Goal: Information Seeking & Learning: Stay updated

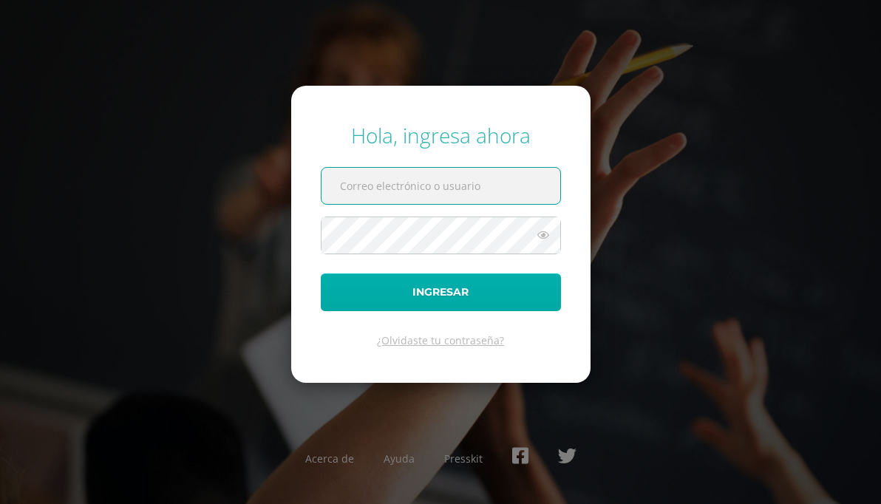
type input "20192213"
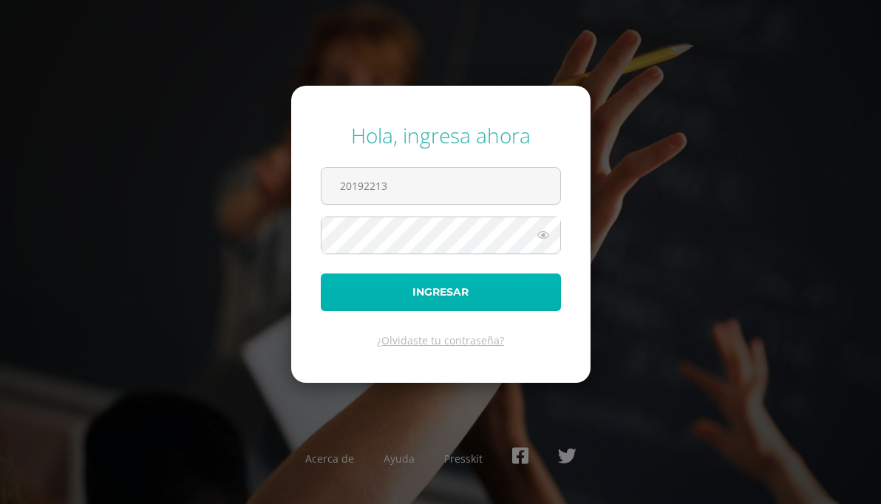
click at [418, 292] on button "Ingresar" at bounding box center [441, 292] width 240 height 38
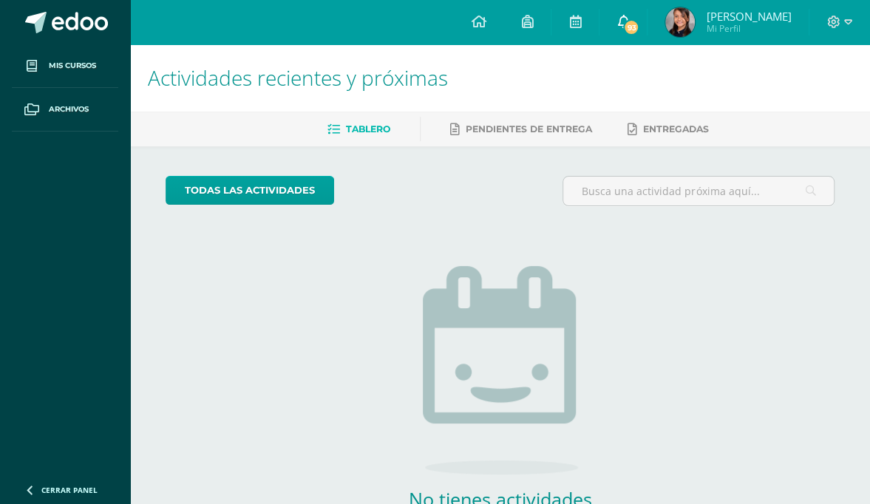
click at [639, 22] on span "93" at bounding box center [631, 27] width 16 height 16
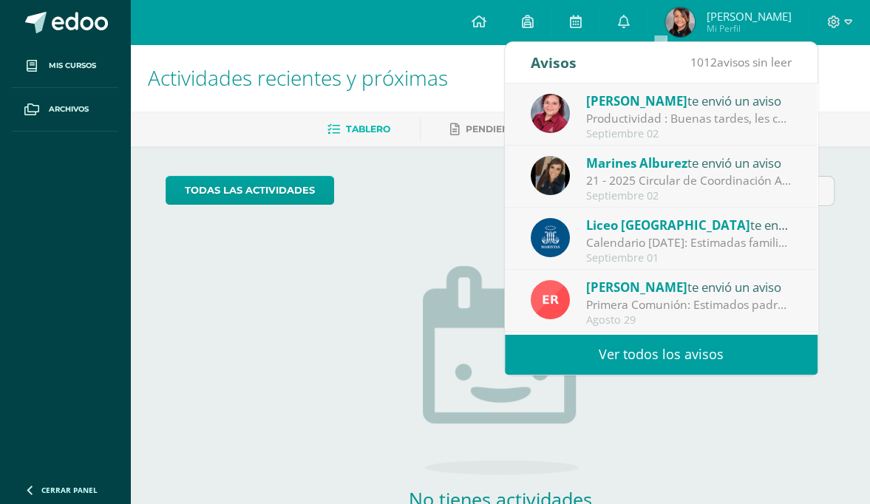
click at [689, 124] on div "Productividad : Buenas tardes, les comparto el abecedario de lengua de señas de…" at bounding box center [688, 118] width 205 height 17
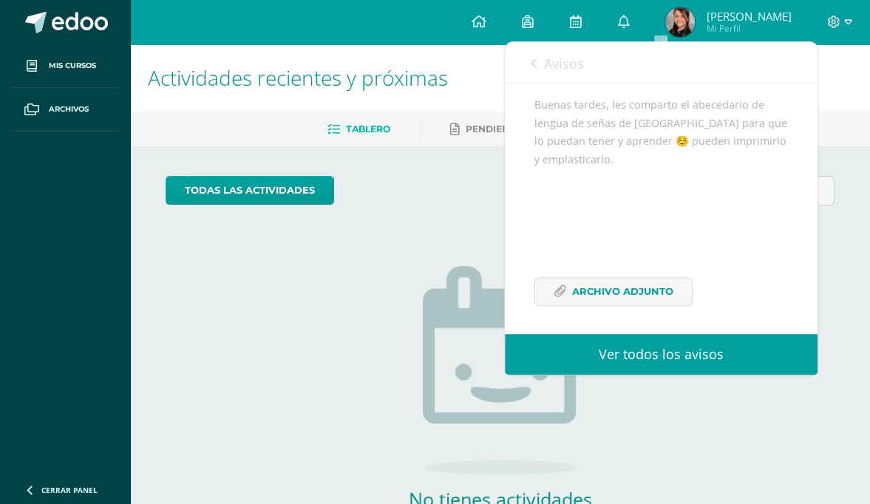
scroll to position [174, 0]
click at [633, 282] on span "Archivo Adjunto" at bounding box center [622, 286] width 101 height 27
click at [629, 25] on icon at bounding box center [623, 21] width 12 height 13
click at [560, 64] on span "Avisos" at bounding box center [564, 64] width 40 height 18
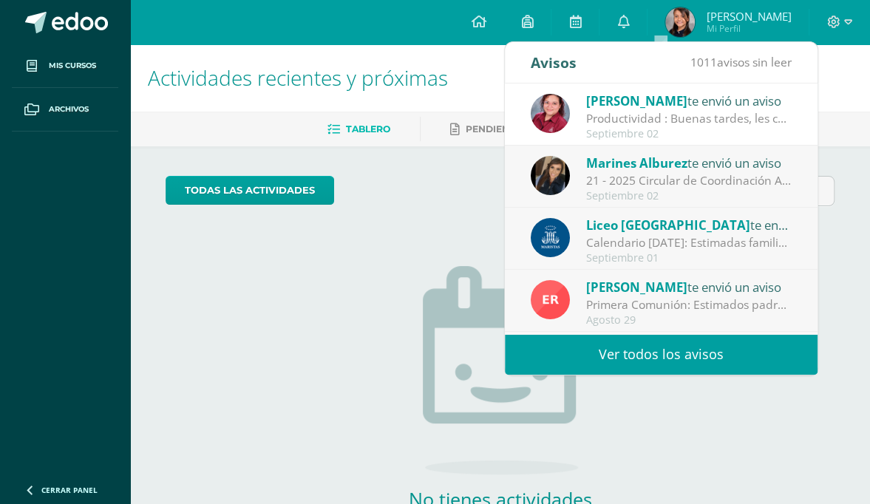
click at [716, 174] on div "21 - 2025 Circular de Coordinación Académica : Buenos días estimadas familias d…" at bounding box center [688, 180] width 205 height 17
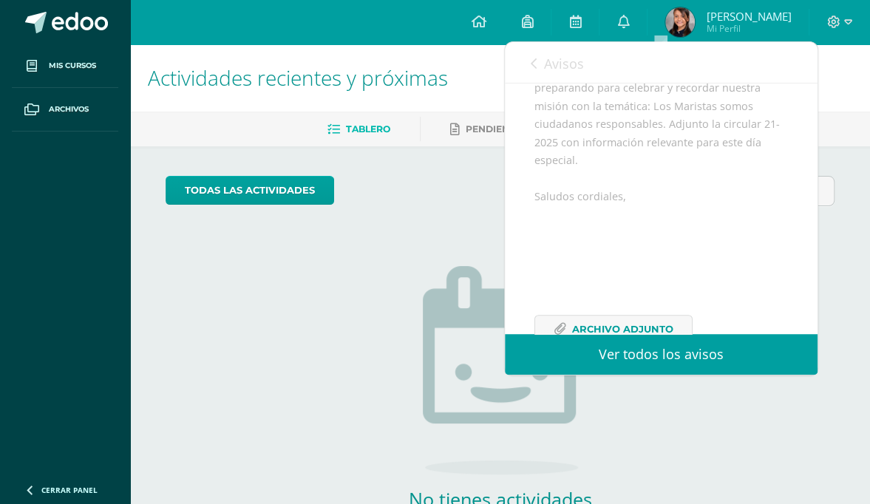
click at [528, 294] on div "Marines Alburez te envió un aviso: 21 - 2025 Circular de Coordinación Académica…" at bounding box center [661, 143] width 313 height 466
click at [566, 275] on div "Buenos días estimadas familias de Segundo Ciclo, en este mes patrio nos estamos…" at bounding box center [660, 202] width 253 height 319
click at [560, 282] on div "Buenos días estimadas familias de Segundo Ciclo, en este mes patrio nos estamos…" at bounding box center [660, 202] width 253 height 319
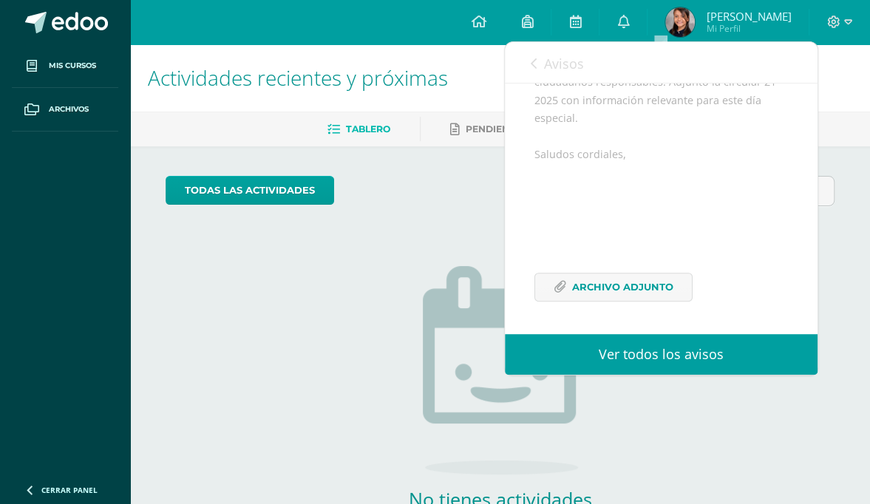
scroll to position [251, 0]
click at [624, 281] on span "Archivo Adjunto" at bounding box center [622, 286] width 101 height 27
click at [569, 69] on span "Avisos" at bounding box center [564, 64] width 40 height 18
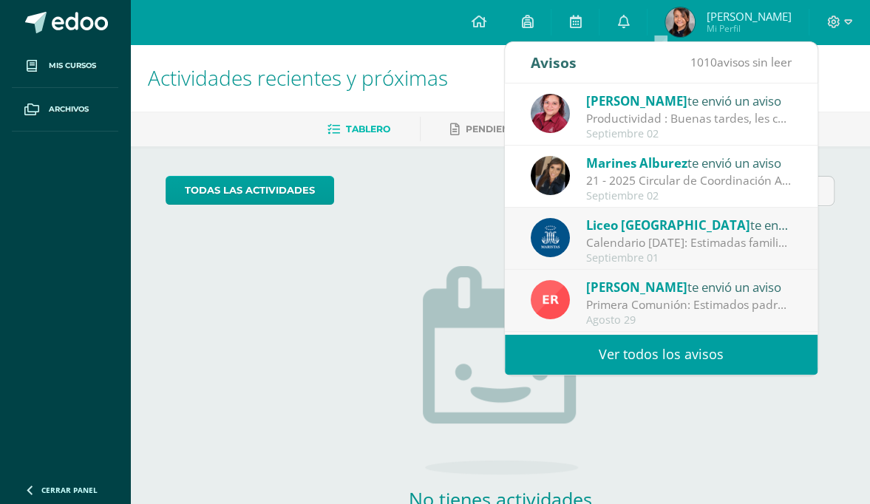
click at [675, 230] on span "Liceo [GEOGRAPHIC_DATA]" at bounding box center [668, 225] width 164 height 17
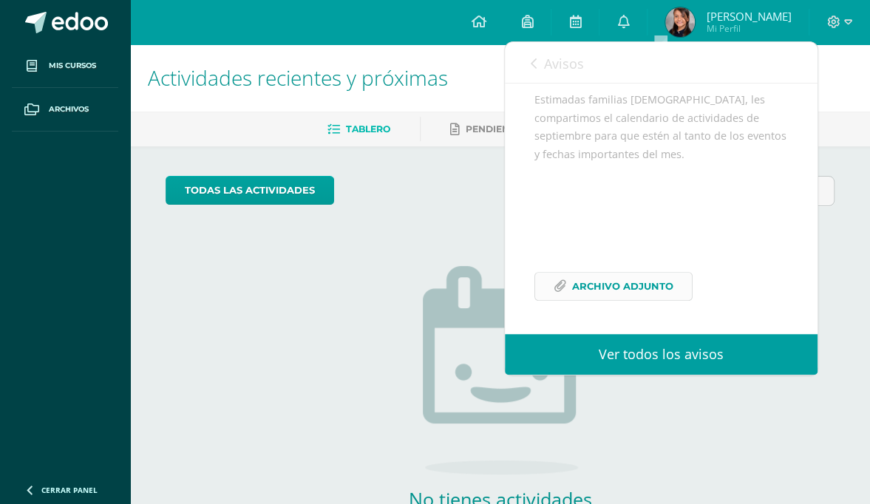
click at [620, 290] on span "Archivo Adjunto" at bounding box center [622, 286] width 101 height 27
click at [542, 67] on link "Avisos" at bounding box center [557, 63] width 53 height 42
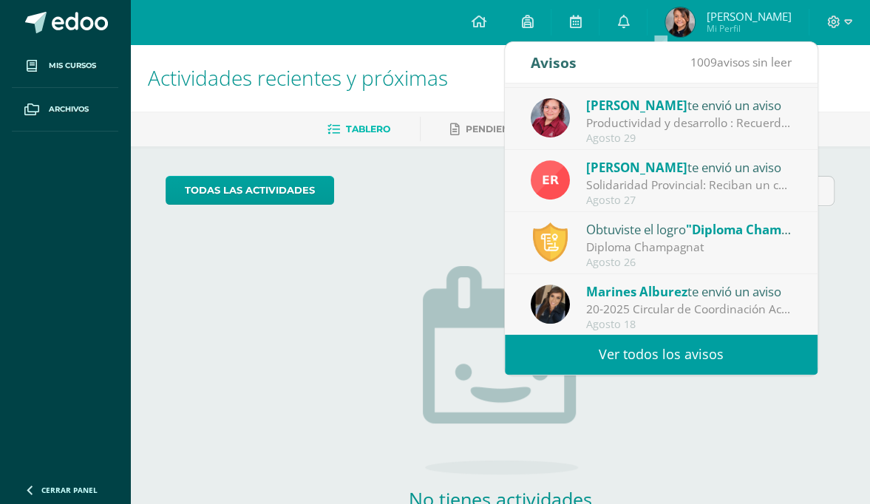
scroll to position [245, 0]
click at [687, 352] on link "Ver todos los avisos" at bounding box center [661, 354] width 313 height 41
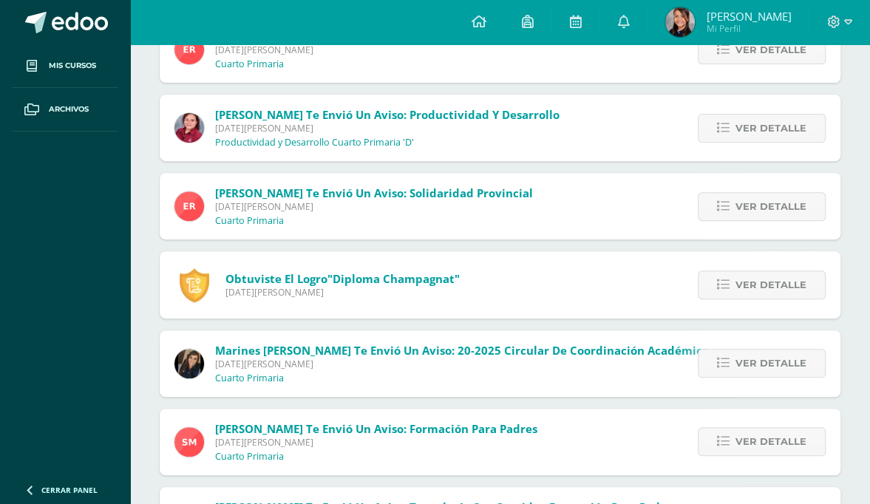
scroll to position [225, 0]
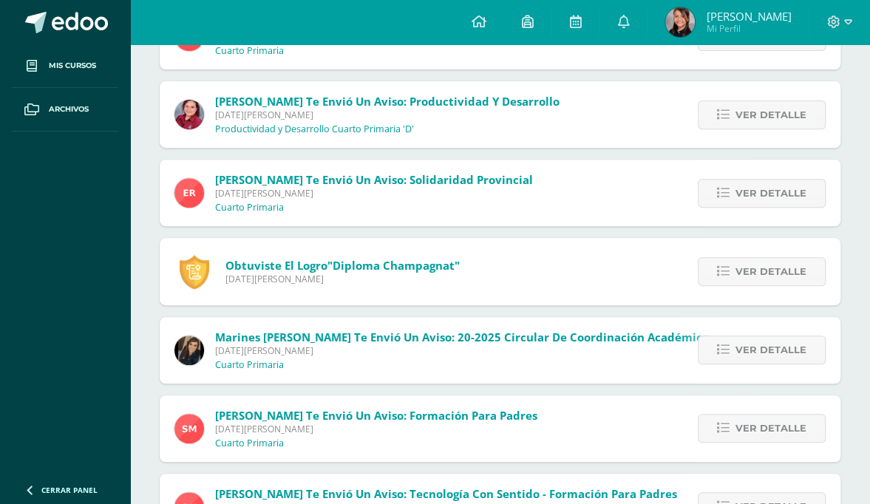
click at [361, 265] on span ""Diploma Champagnat"" at bounding box center [393, 265] width 132 height 15
click at [729, 272] on icon at bounding box center [723, 271] width 13 height 13
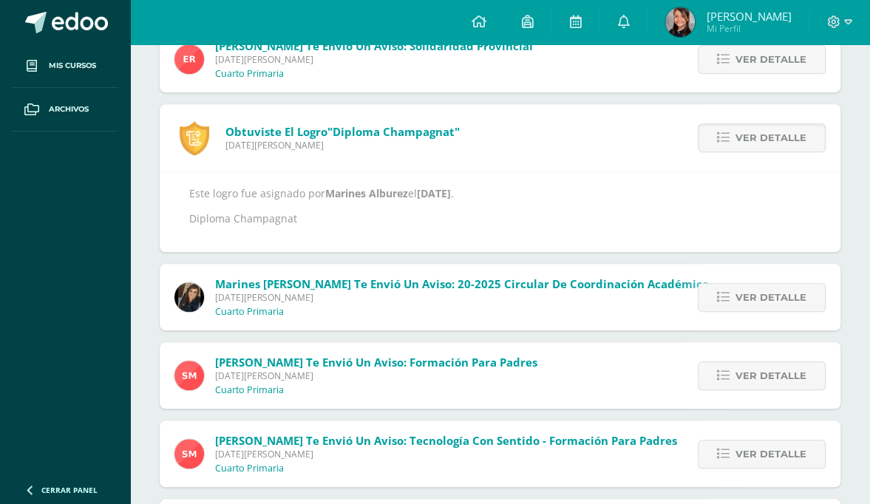
scroll to position [360, 0]
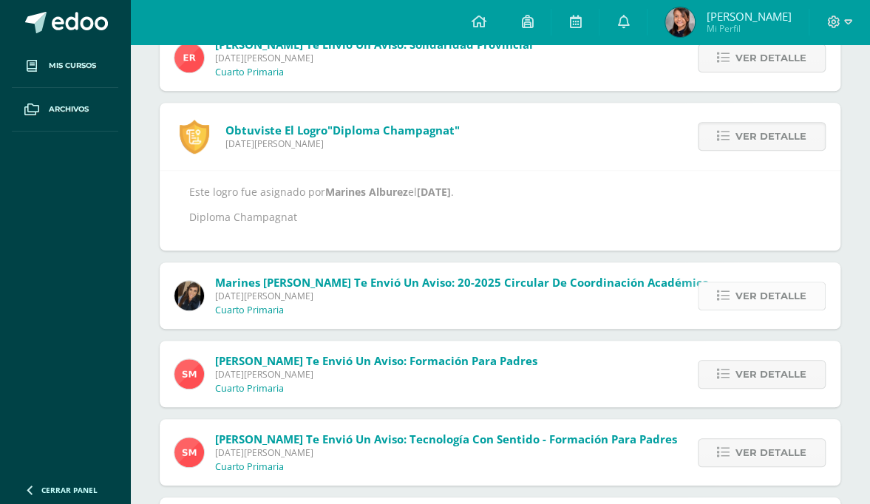
click at [751, 293] on span "Ver detalle" at bounding box center [770, 295] width 71 height 27
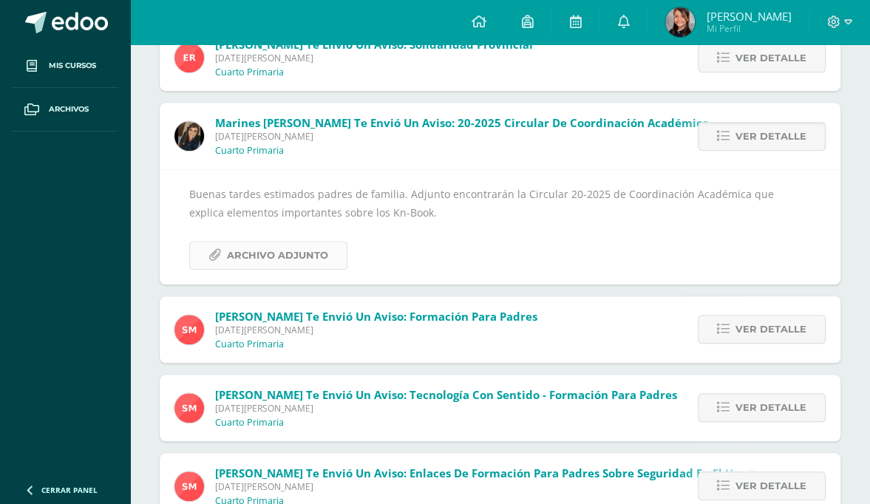
click at [291, 257] on span "Archivo Adjunto" at bounding box center [277, 255] width 101 height 27
click at [771, 330] on span "Ver detalle" at bounding box center [770, 329] width 71 height 27
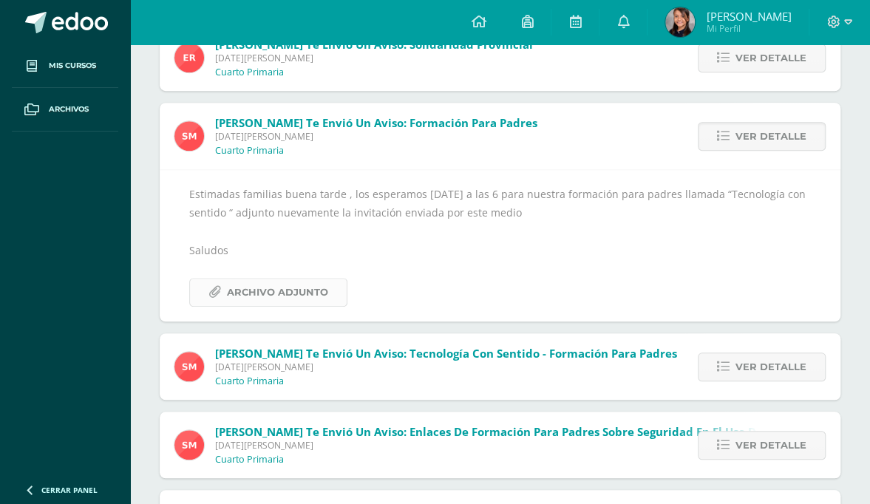
click at [291, 290] on span "Archivo Adjunto" at bounding box center [277, 292] width 101 height 27
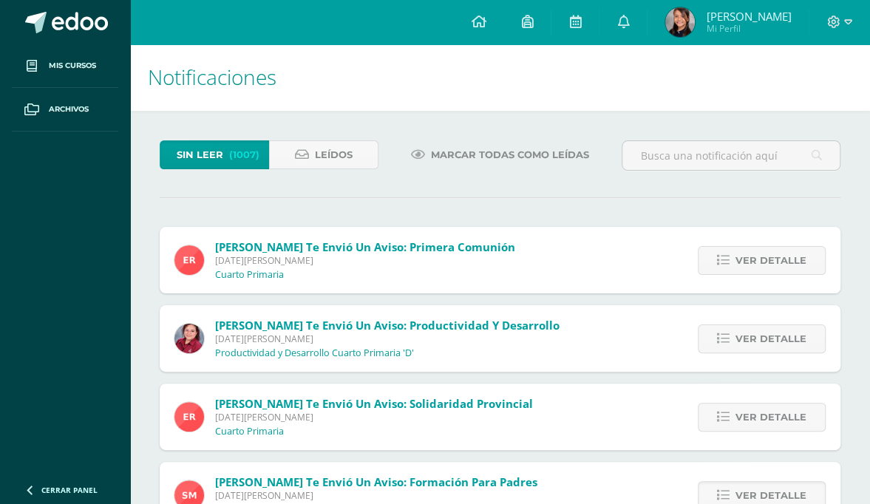
scroll to position [0, 0]
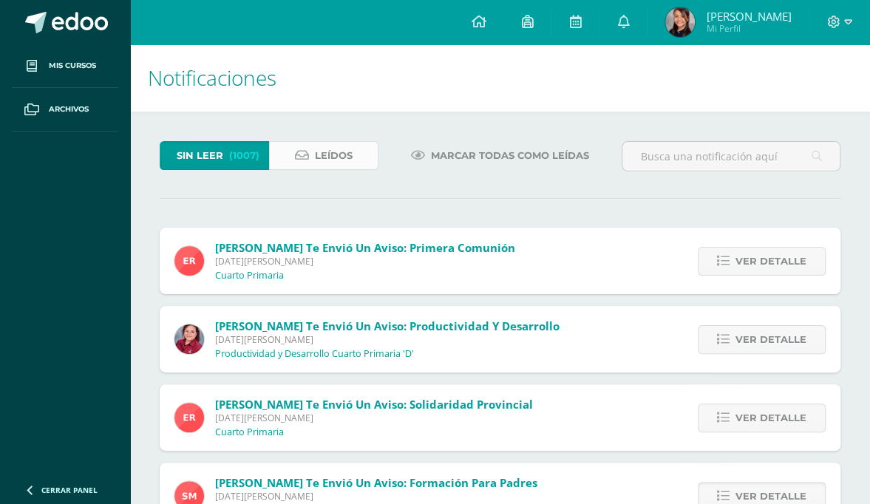
click at [331, 151] on span "Leídos" at bounding box center [334, 155] width 38 height 27
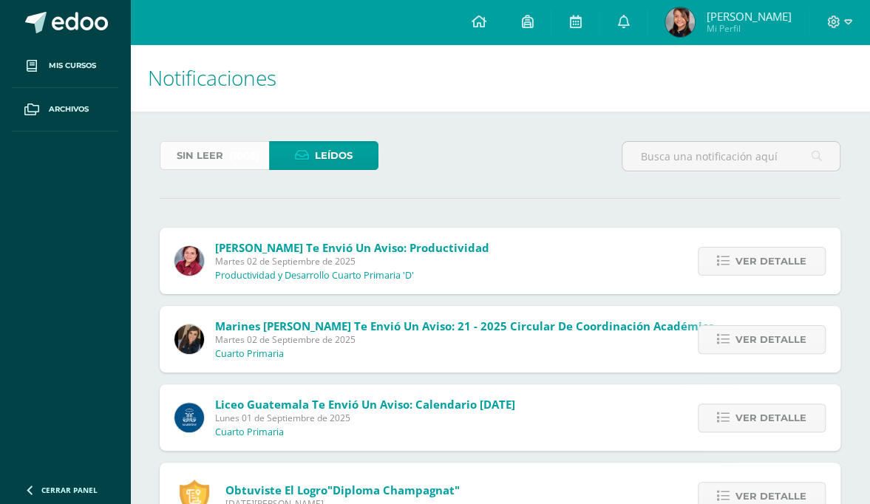
click at [219, 160] on span "Sin leer" at bounding box center [200, 155] width 47 height 27
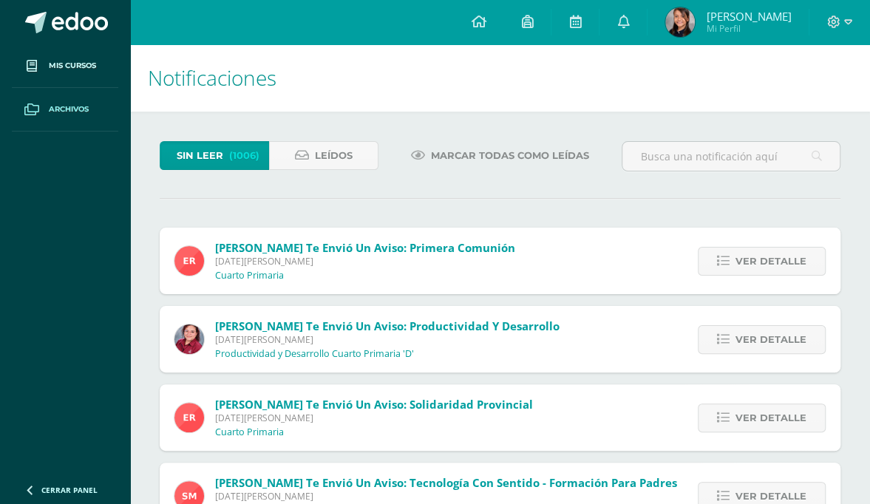
click at [67, 111] on span "Archivos" at bounding box center [69, 109] width 40 height 12
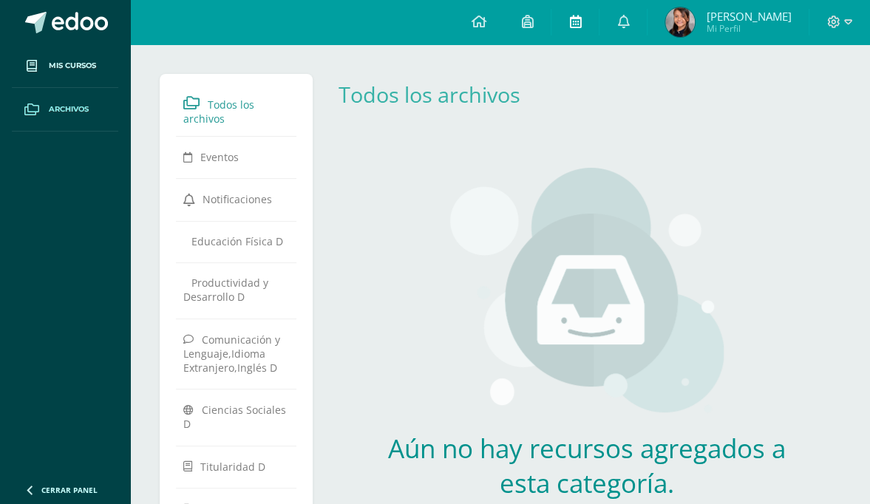
click at [581, 27] on icon at bounding box center [575, 21] width 12 height 13
